Goal: Find specific page/section: Find specific page/section

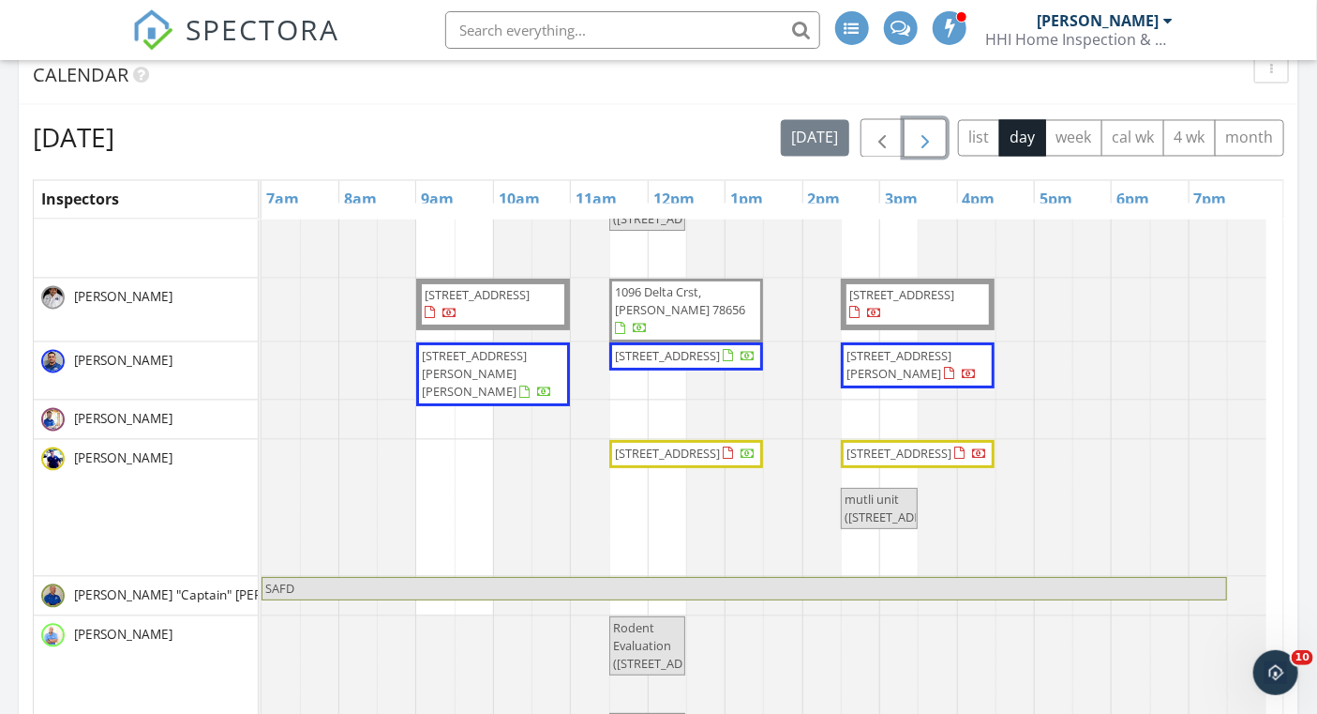
click at [923, 143] on span "button" at bounding box center [925, 139] width 23 height 23
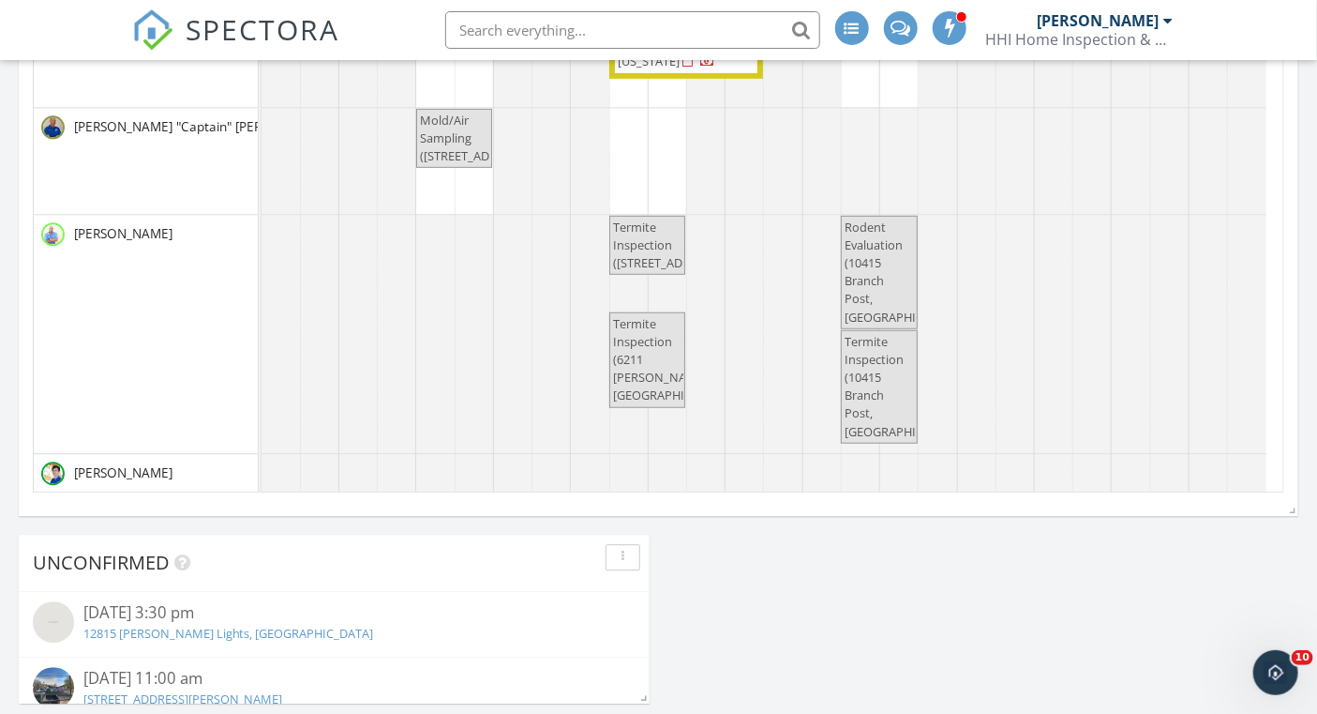
scroll to position [248, 0]
click at [529, 23] on input "text" at bounding box center [632, 30] width 375 height 38
type input "l"
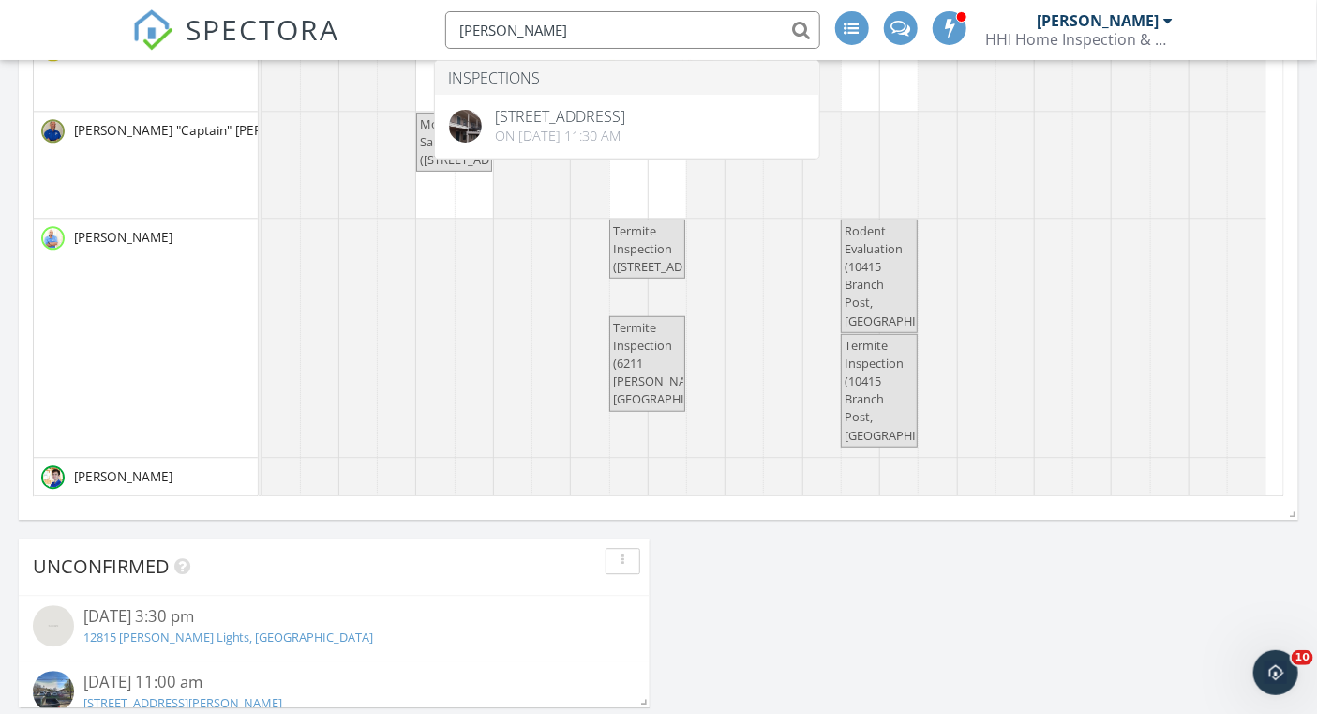
scroll to position [1891, 0]
click at [511, 25] on input "Loriann Smith" at bounding box center [632, 30] width 375 height 38
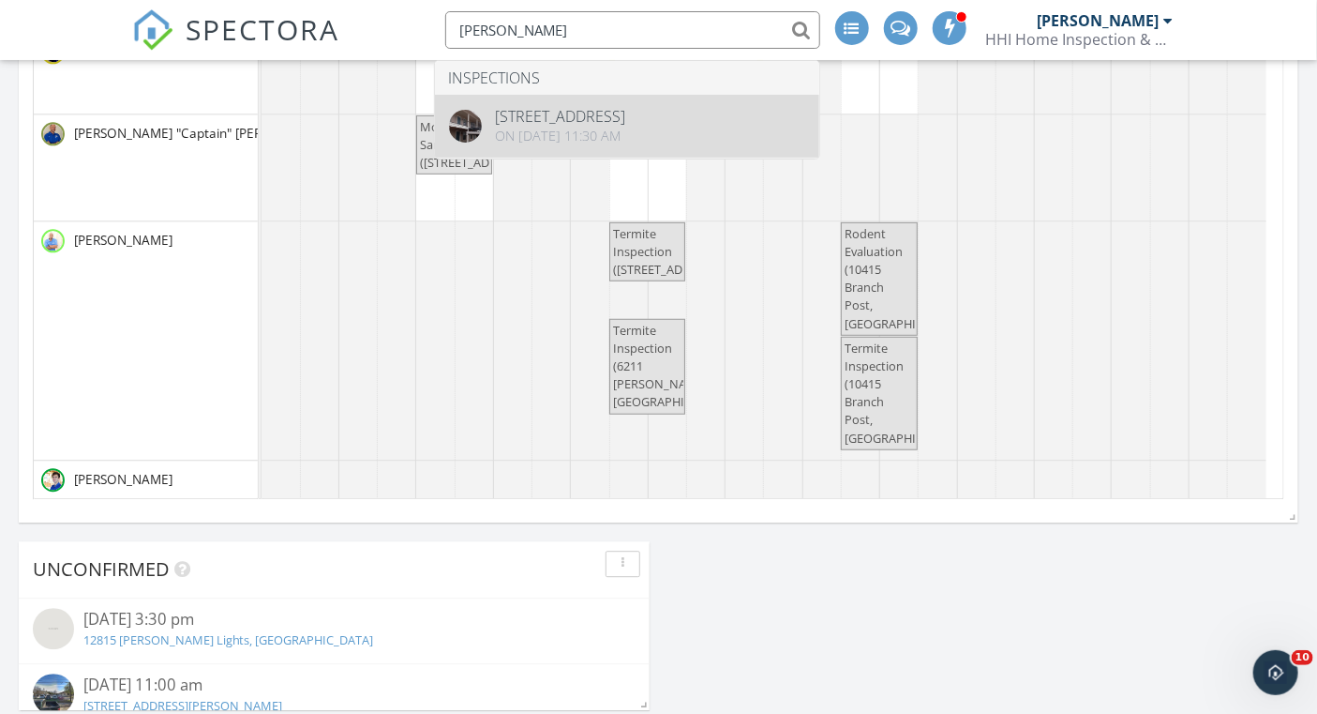
type input "Lorianne Smith"
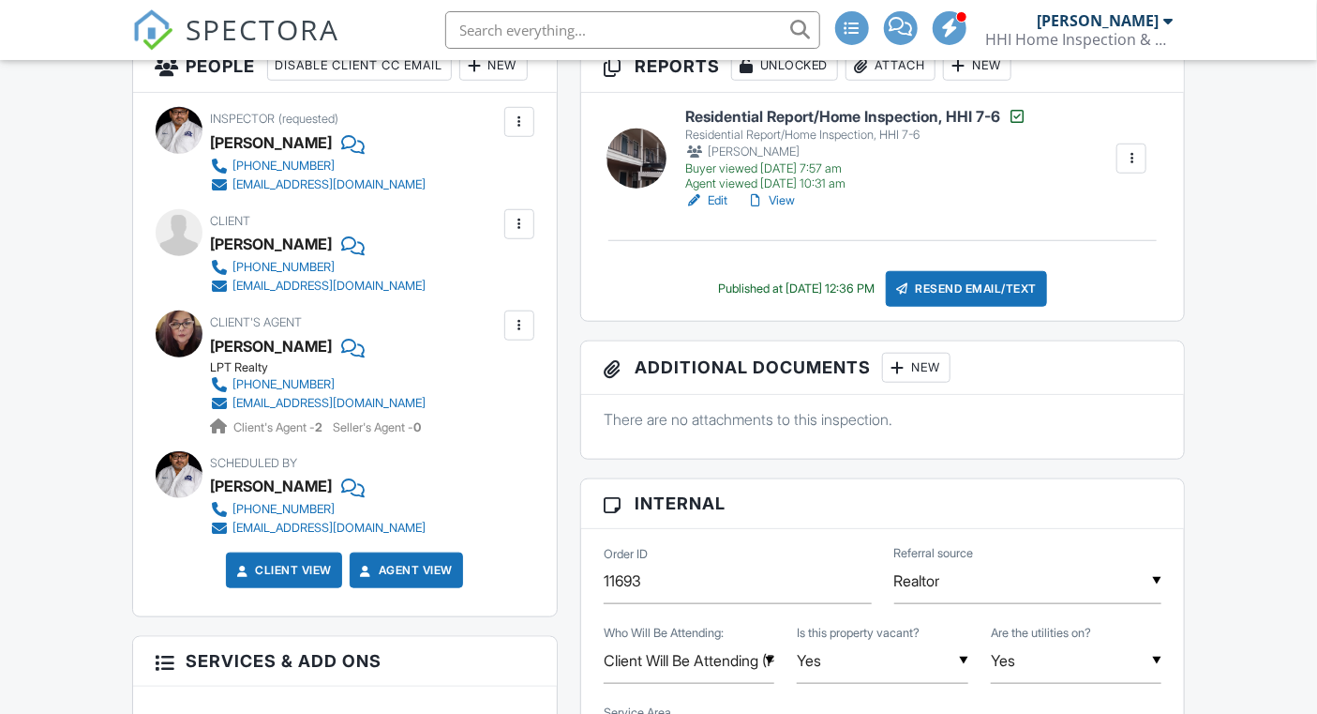
click at [183, 21] on div "SPECTORA" at bounding box center [236, 30] width 208 height 60
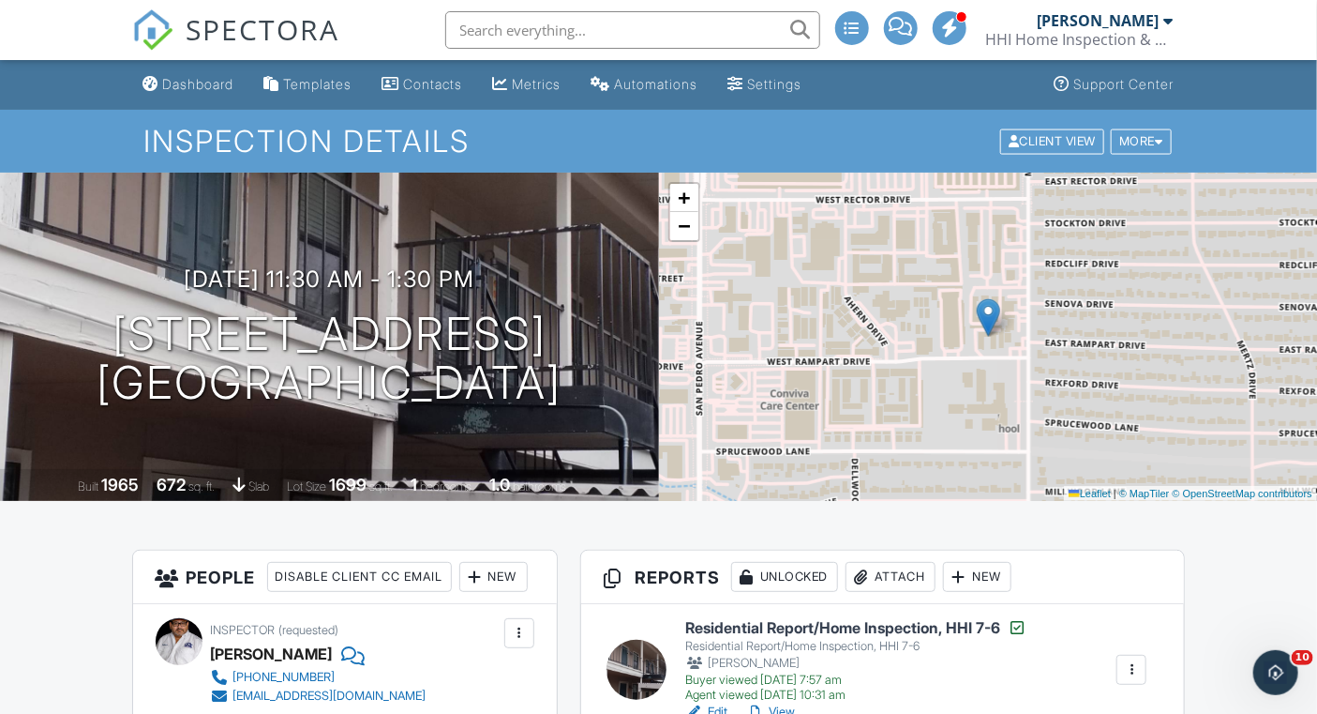
click at [283, 25] on span "SPECTORA" at bounding box center [264, 28] width 154 height 39
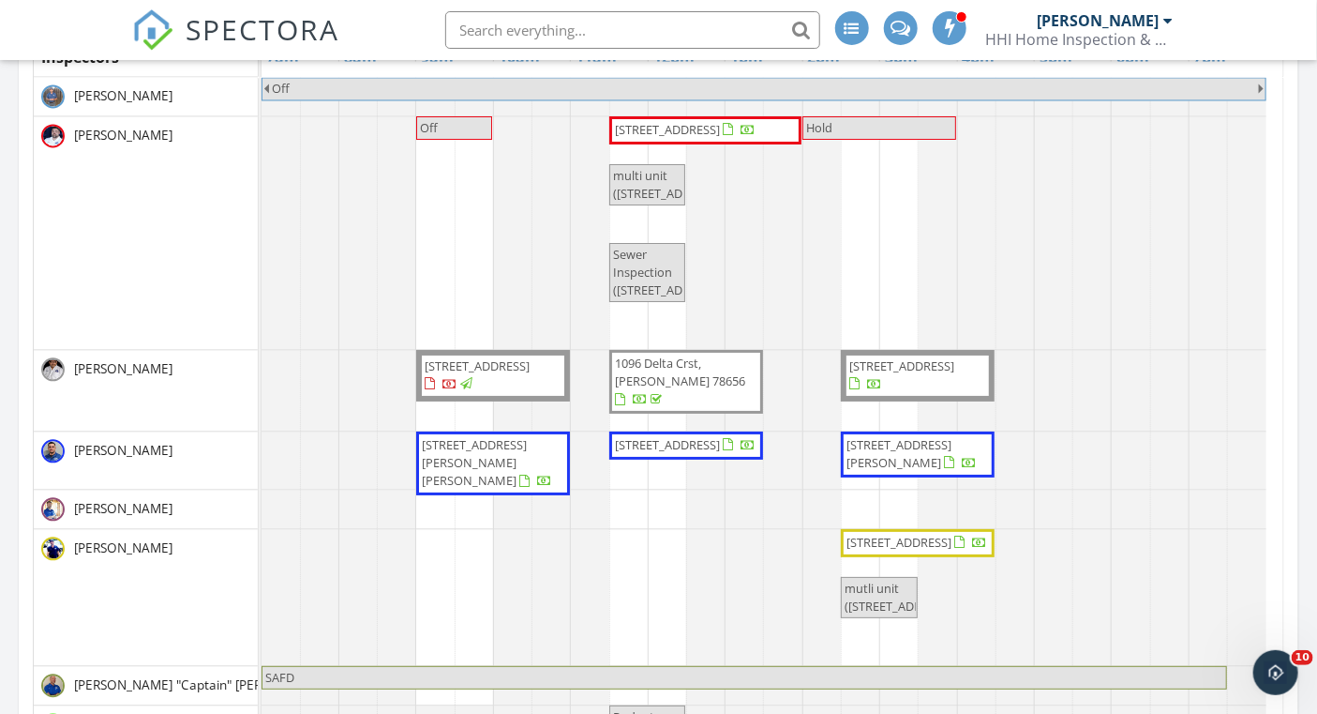
scroll to position [1588, 0]
click at [677, 139] on span "216 E Cedar St, Seguin 78155" at bounding box center [685, 131] width 144 height 19
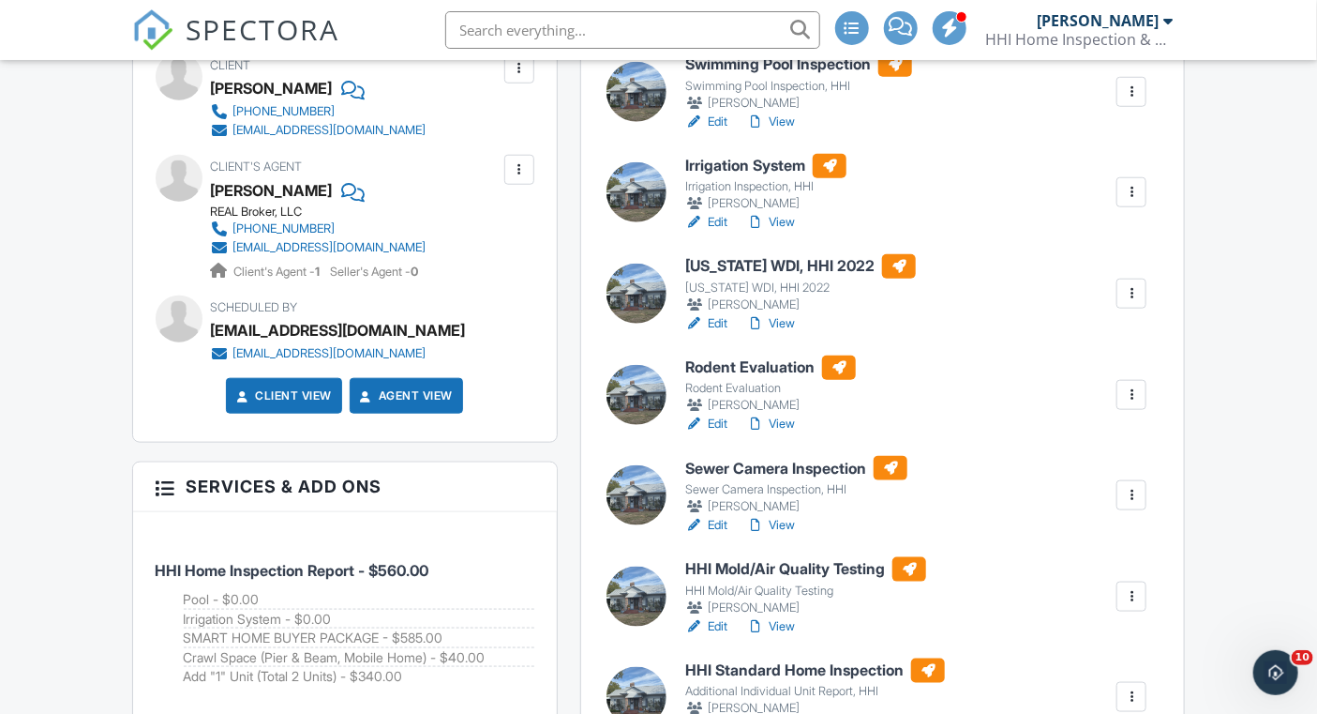
click at [722, 325] on link "Edit" at bounding box center [706, 323] width 42 height 19
